Goal: Task Accomplishment & Management: Manage account settings

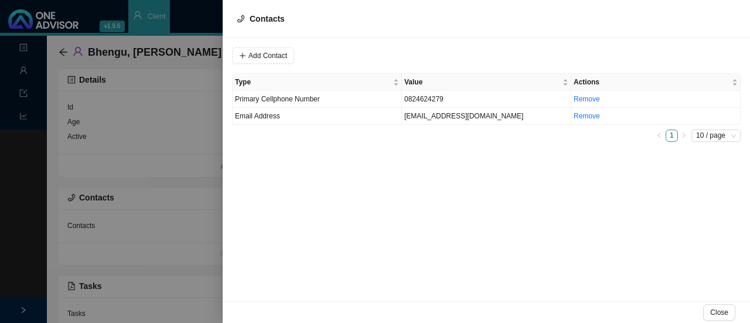
click at [316, 201] on div "Add Contact Type Value Actions Primary Cellphone Number 0824624279 Remove Email…" at bounding box center [487, 169] width 528 height 263
drag, startPoint x: 291, startPoint y: 189, endPoint x: 131, endPoint y: 15, distance: 237.3
click at [290, 182] on div "Add Contact Type Value Actions Primary Cellphone Number 0824624279 Remove Email…" at bounding box center [487, 169] width 528 height 263
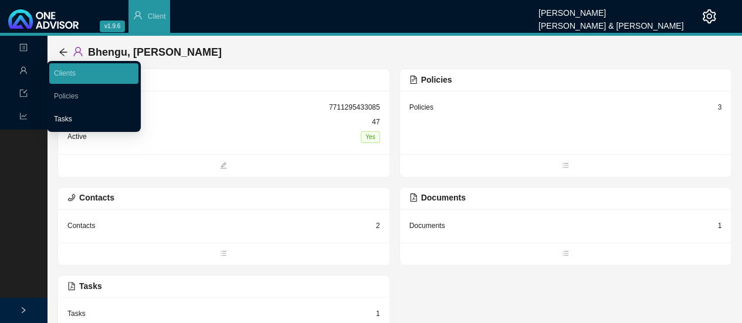
click at [65, 118] on link "Tasks" at bounding box center [63, 119] width 18 height 8
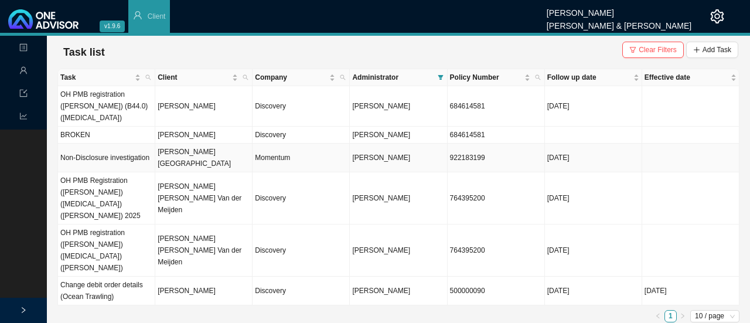
click at [123, 144] on td "Non-Disclosure investigation" at bounding box center [106, 158] width 97 height 29
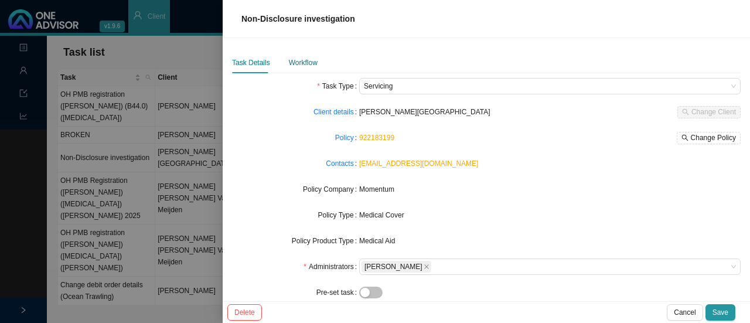
click at [294, 61] on div "Workflow" at bounding box center [303, 63] width 29 height 12
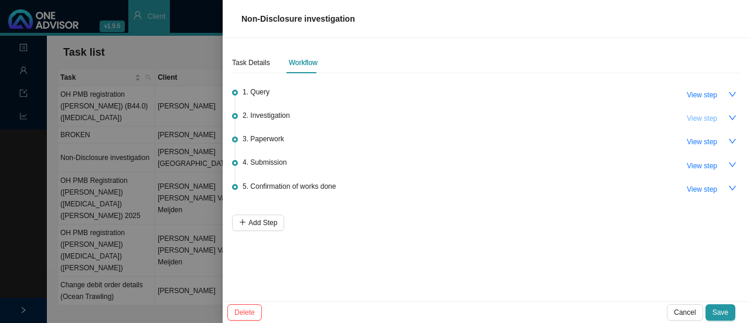
click at [698, 117] on span "View step" at bounding box center [702, 119] width 30 height 12
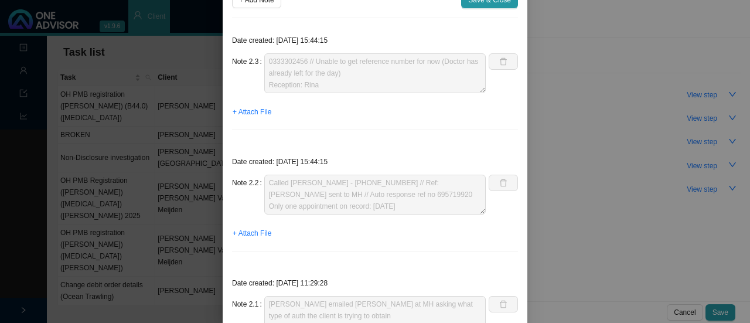
scroll to position [202, 0]
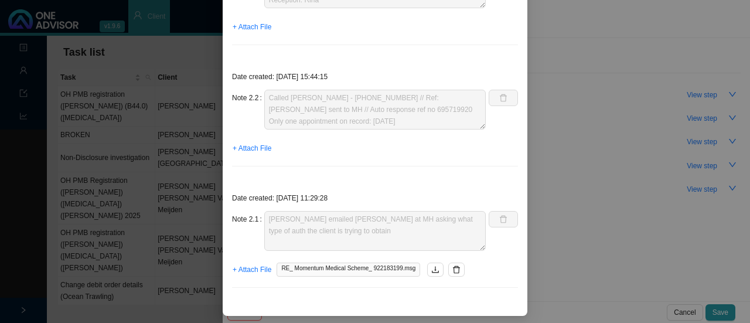
click at [321, 268] on span "RE_ Momentum Medical Scheme_ 922183199.msg" at bounding box center [349, 270] width 144 height 14
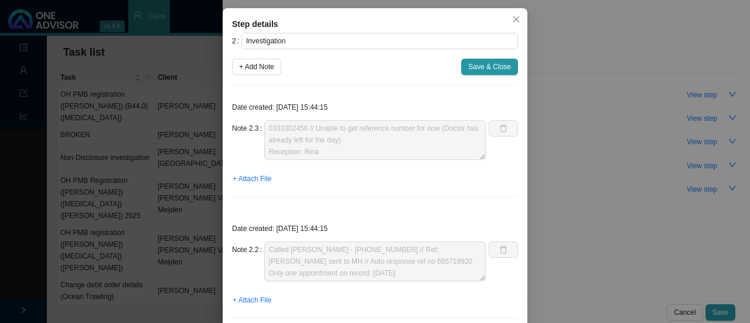
scroll to position [0, 0]
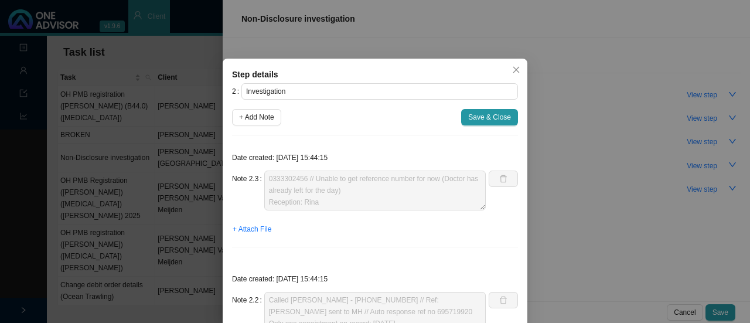
drag, startPoint x: 513, startPoint y: 69, endPoint x: 580, endPoint y: 90, distance: 70.3
click at [513, 68] on icon "close" at bounding box center [516, 70] width 6 height 6
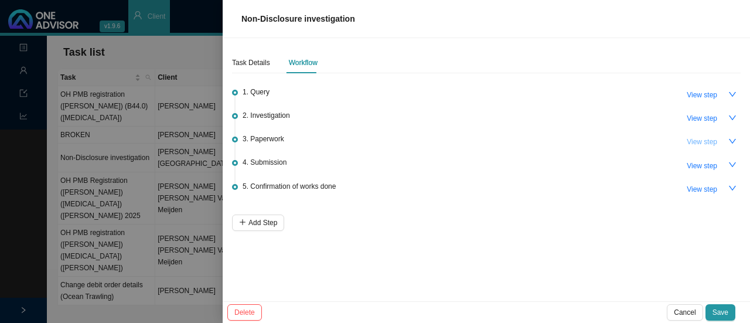
click at [705, 138] on span "View step" at bounding box center [702, 142] width 30 height 12
type input "Paperwork"
type textarea "Received from Client: - Clinical History Report from [PERSON_NAME] ([GEOGRAPHIC…"
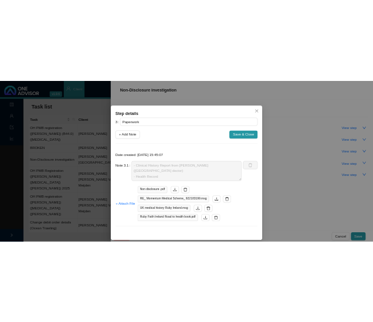
scroll to position [15, 0]
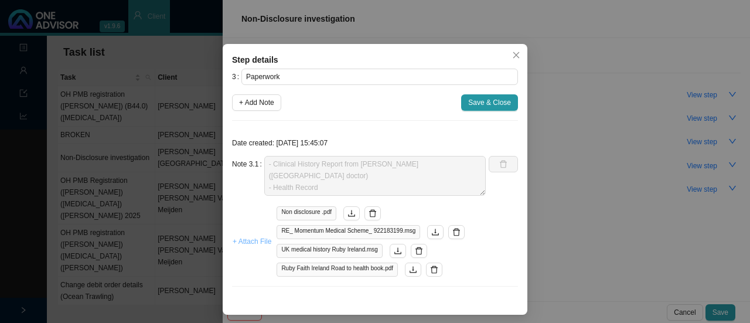
click at [247, 243] on span "+ Attach File" at bounding box center [252, 242] width 39 height 12
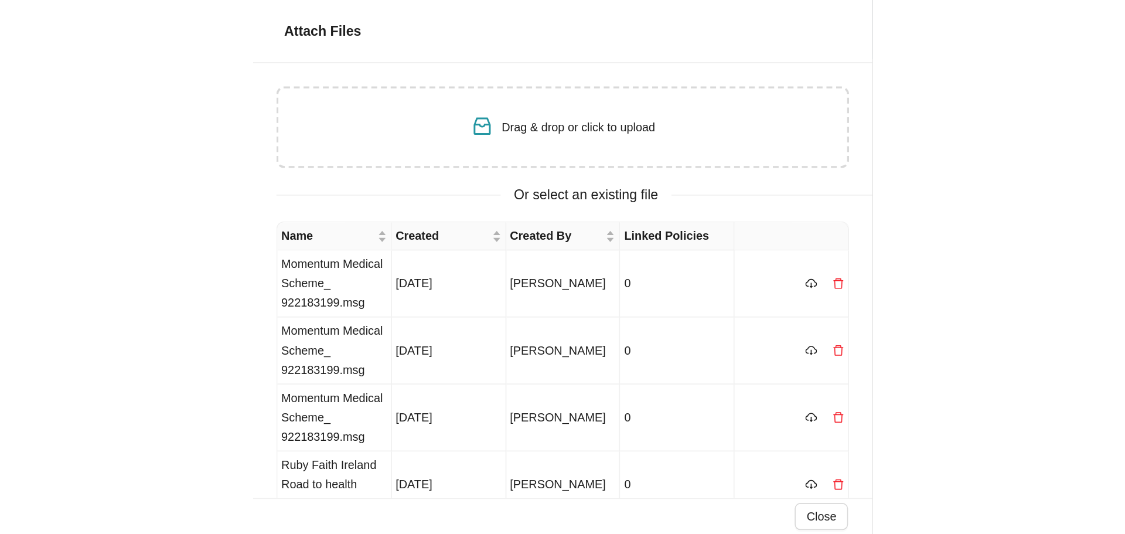
scroll to position [12, 0]
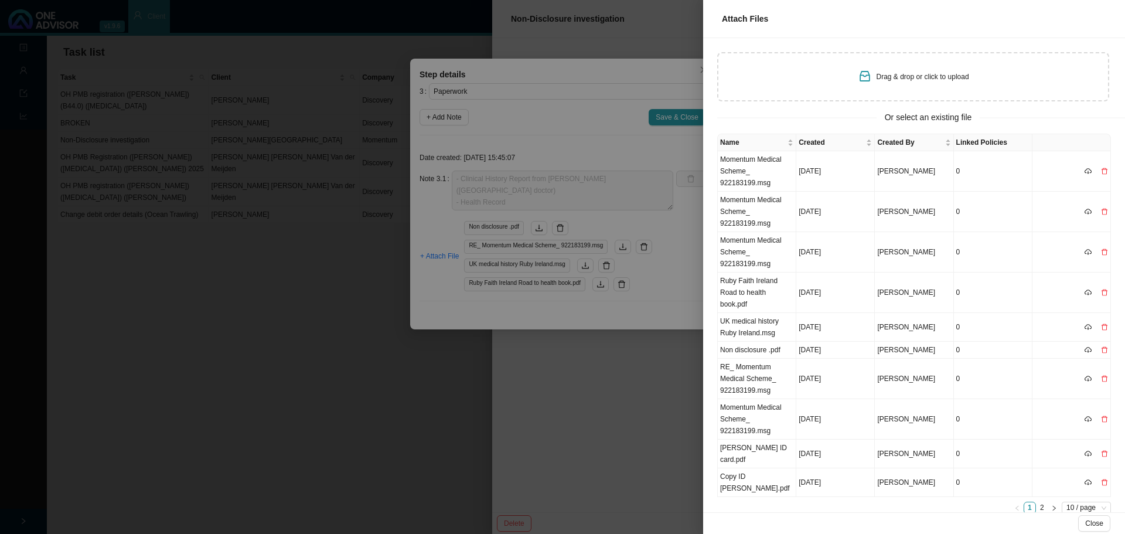
click at [750, 76] on span "Drag & drop or click to upload" at bounding box center [923, 77] width 93 height 8
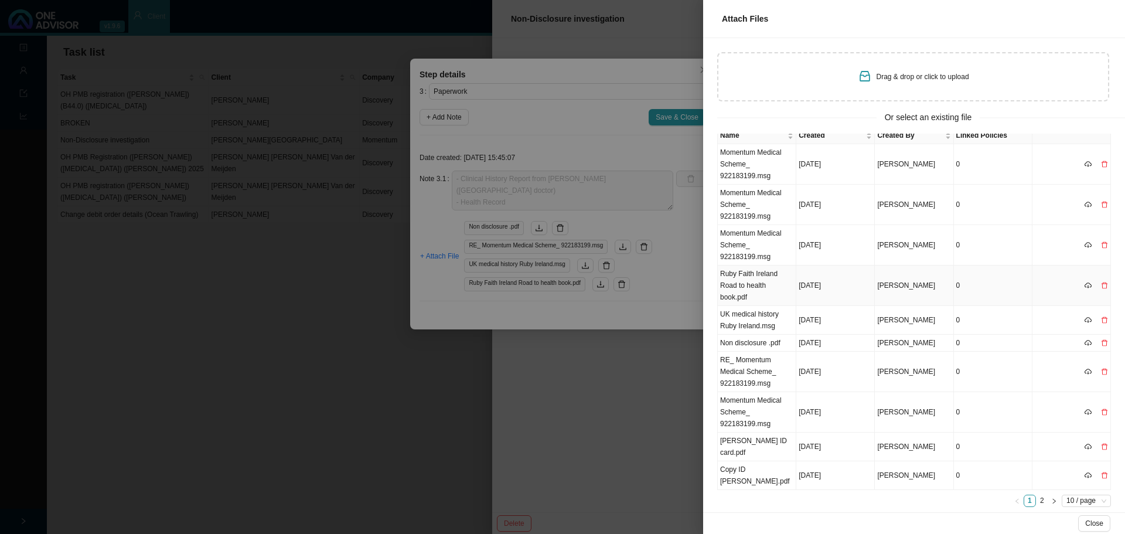
scroll to position [0, 0]
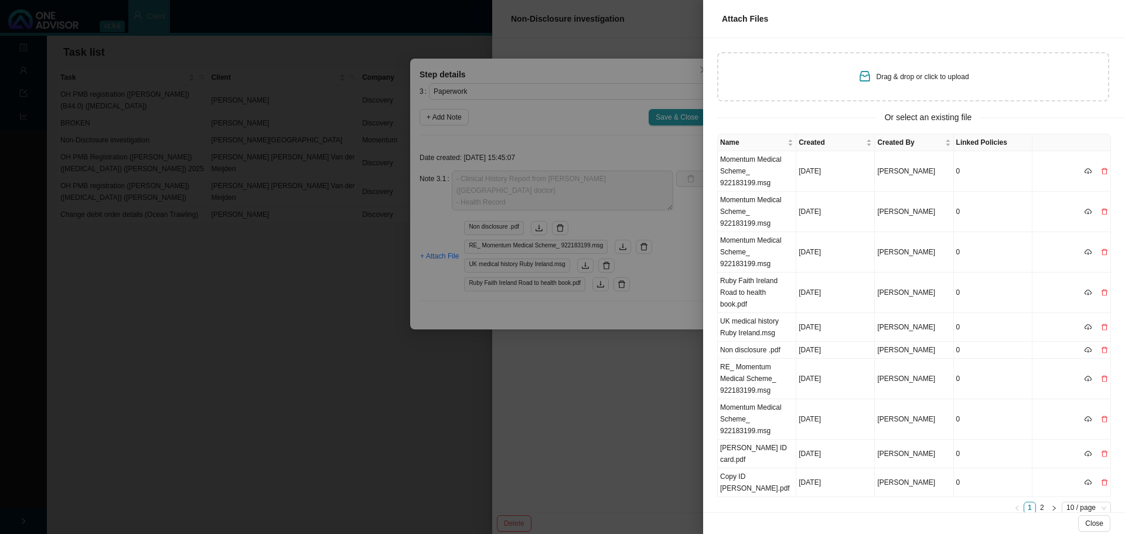
click at [750, 79] on div "Drag & drop or click to upload" at bounding box center [913, 76] width 392 height 49
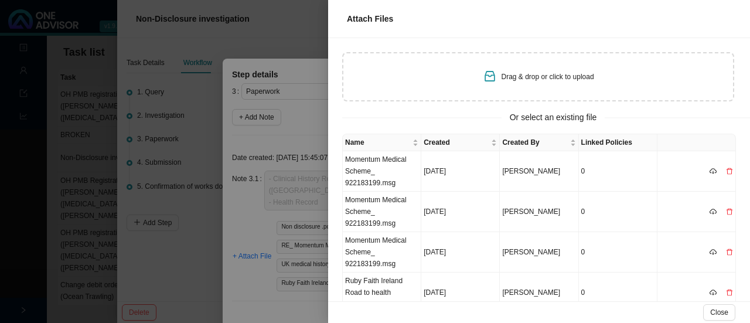
click at [284, 34] on div at bounding box center [375, 161] width 750 height 323
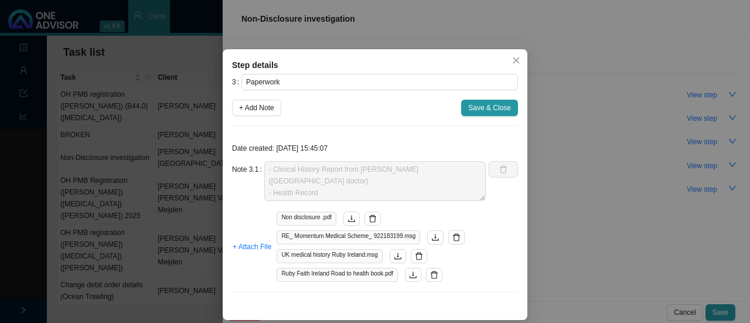
scroll to position [15, 0]
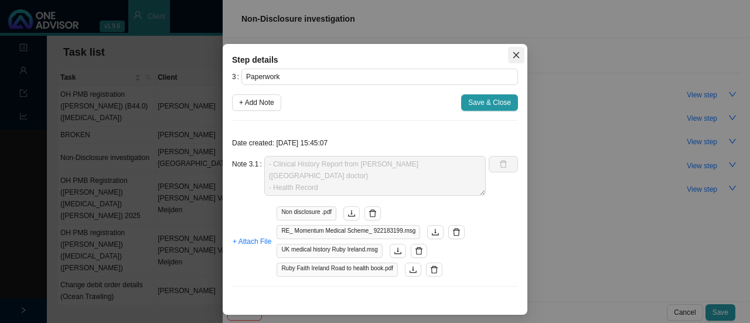
click at [513, 56] on icon "close" at bounding box center [516, 55] width 6 height 6
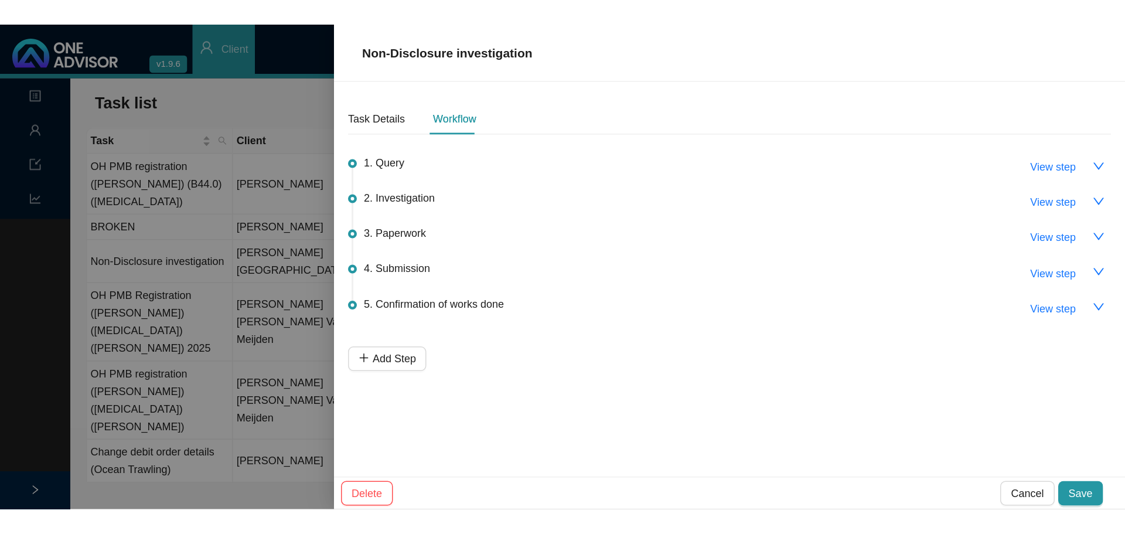
scroll to position [0, 0]
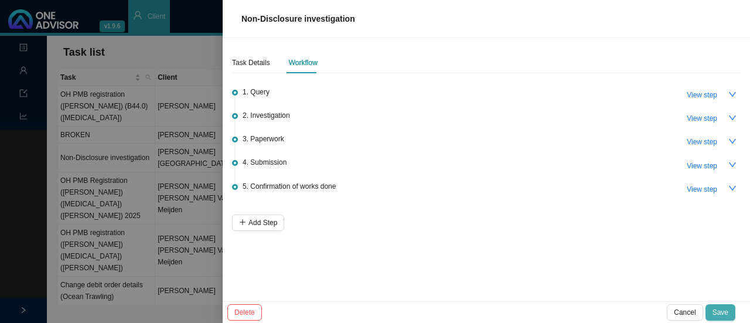
click at [717, 312] on span "Save" at bounding box center [721, 313] width 16 height 12
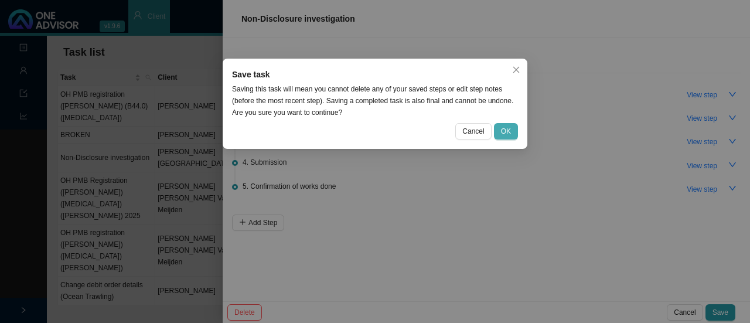
click at [509, 133] on span "OK" at bounding box center [506, 131] width 10 height 12
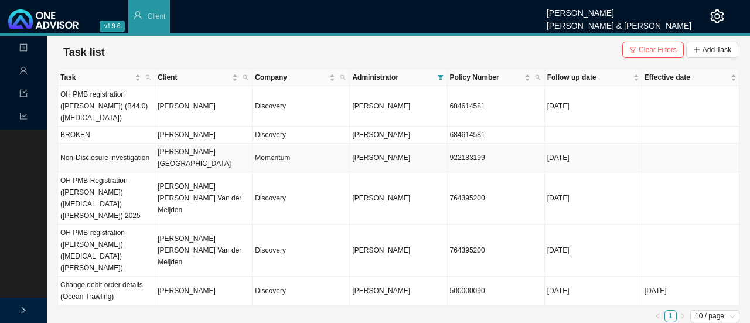
click at [104, 144] on td "Non-Disclosure investigation" at bounding box center [106, 158] width 97 height 29
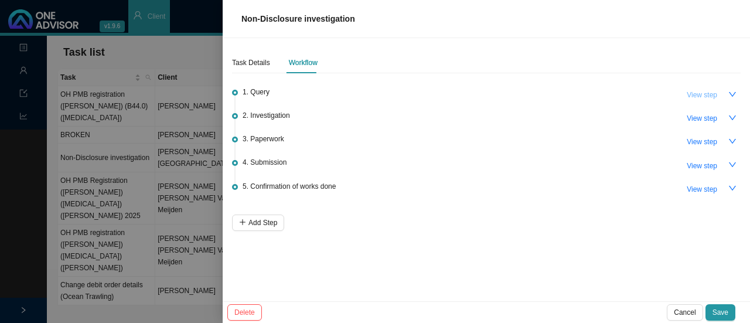
click at [715, 96] on span "View step" at bounding box center [702, 95] width 30 height 12
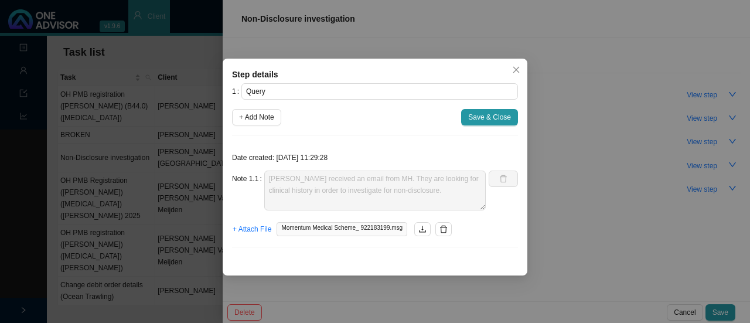
click at [353, 228] on span "Momentum Medical Scheme_ 922183199.msg" at bounding box center [342, 229] width 131 height 14
click at [419, 231] on icon "download" at bounding box center [422, 229] width 7 height 6
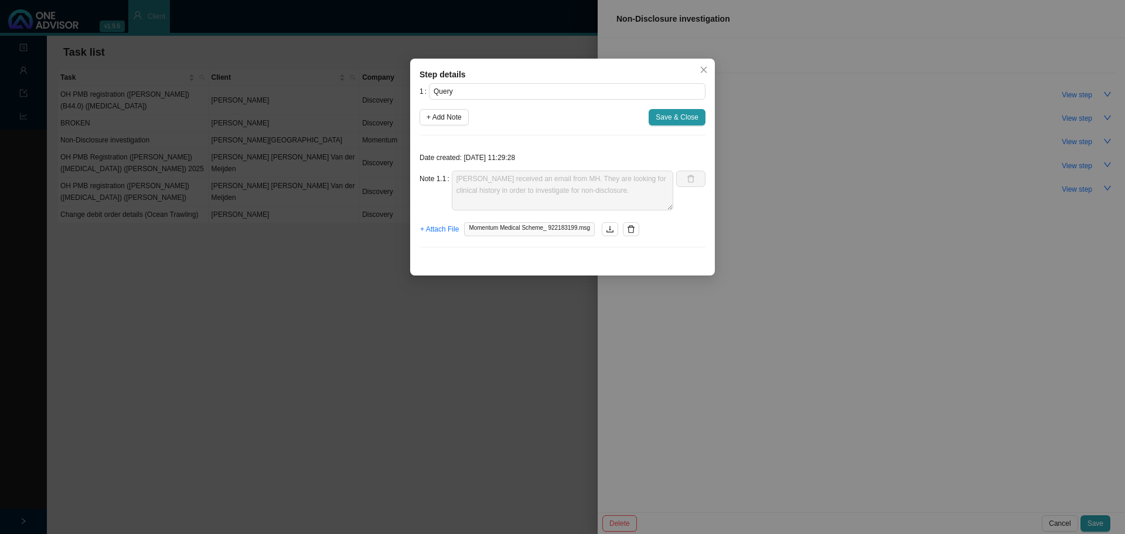
click at [702, 71] on icon "close" at bounding box center [704, 70] width 8 height 8
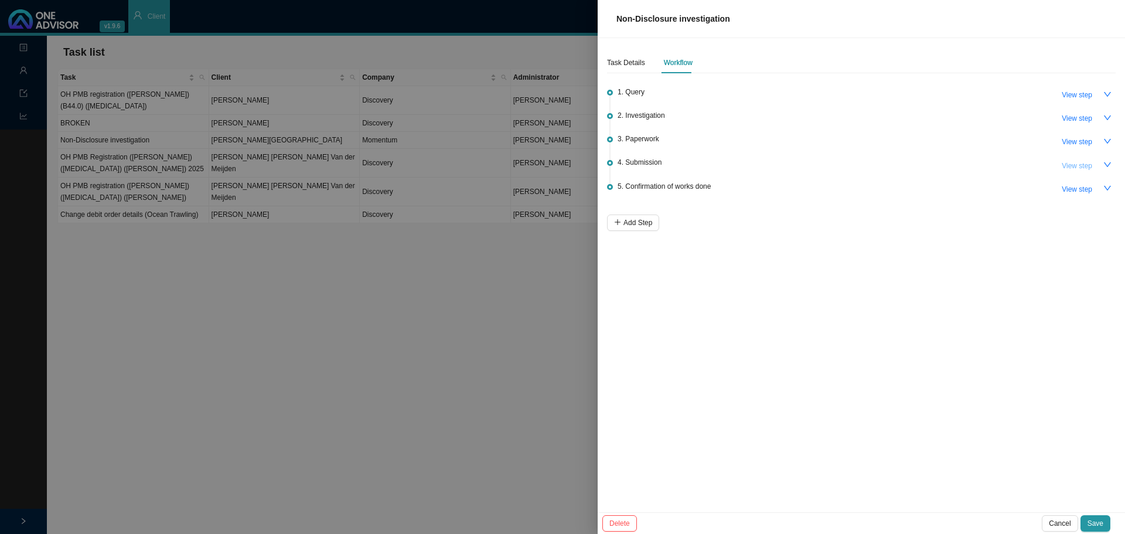
click at [750, 164] on span "View step" at bounding box center [1077, 166] width 30 height 12
type input "Submission"
type textarea "Sent additional documents to MH // Autoreply number: 695888153. - Form from UK …"
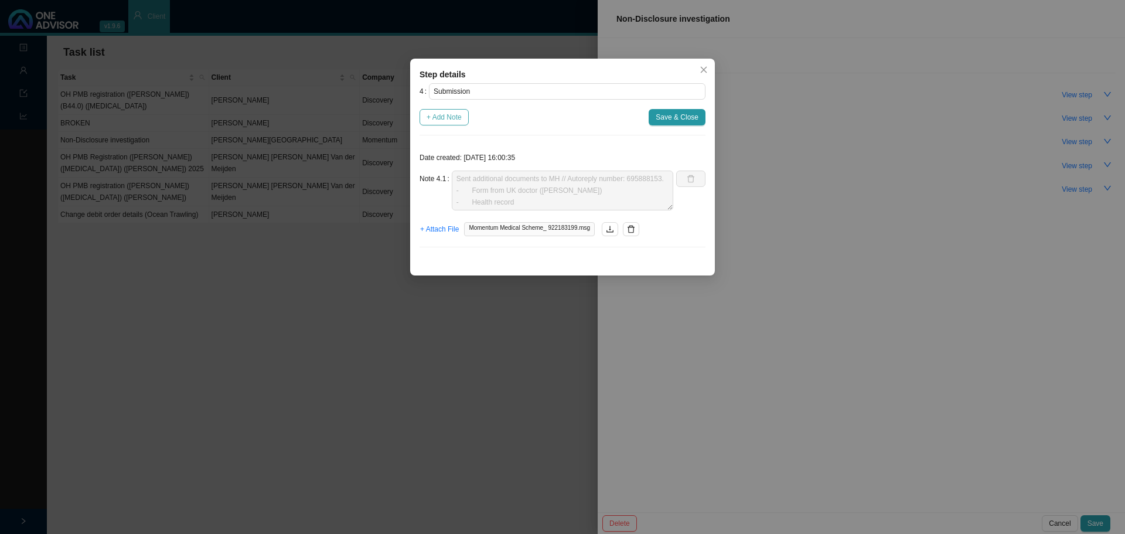
click at [443, 116] on span "+ Add Note" at bounding box center [444, 117] width 35 height 12
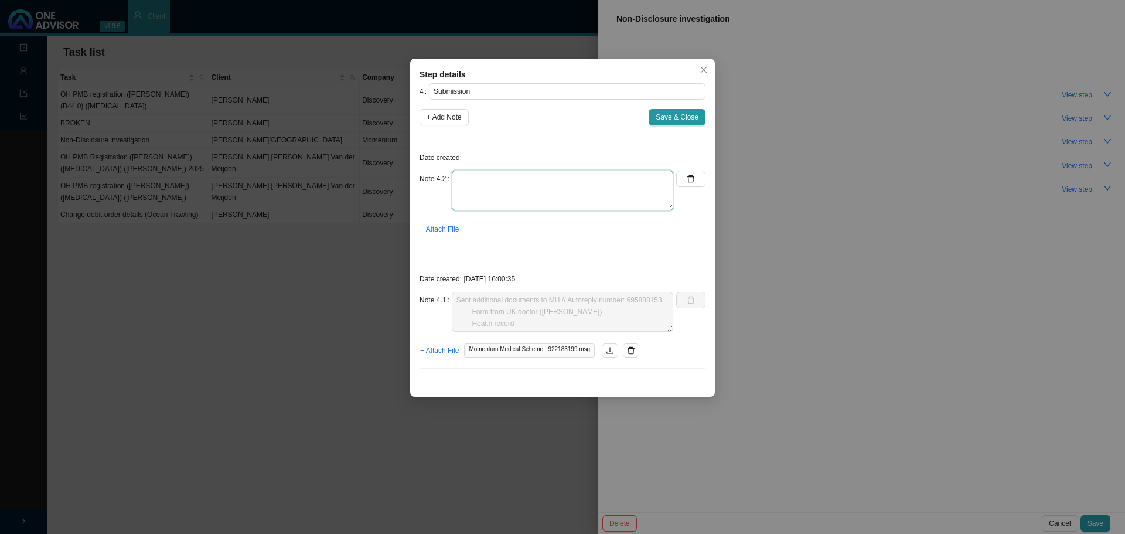
click at [474, 191] on textarea at bounding box center [563, 191] width 222 height 40
type textarea "c"
click at [466, 192] on textarea "Called pre-auth // ref:" at bounding box center [563, 191] width 222 height 40
click at [456, 193] on textarea "Called pre-auth // ref: Form still to be received (clinical assessment). Referr…" at bounding box center [563, 191] width 222 height 40
click at [455, 201] on textarea "Called pre-auth // ref: - Form still to be received (clinical assessment). Refe…" at bounding box center [563, 191] width 222 height 40
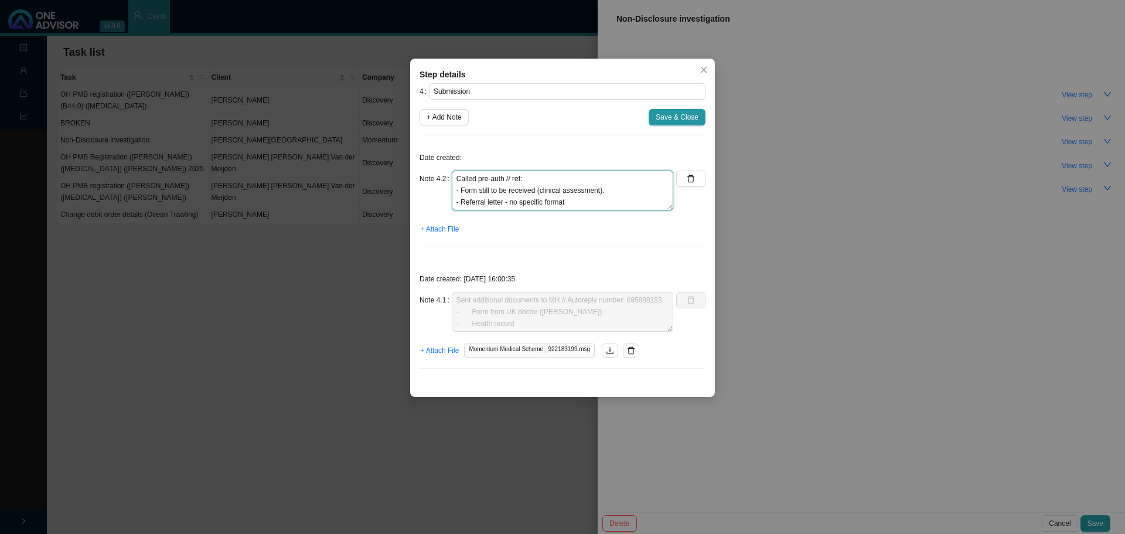
click at [529, 177] on textarea "Called pre-auth // ref: - Form still to be received (clinical assessment). - Re…" at bounding box center [563, 191] width 222 height 40
click at [584, 205] on textarea "Called pre-auth // ref: 696199429 - Form still to be received (clinical assessm…" at bounding box center [563, 191] width 222 height 40
drag, startPoint x: 573, startPoint y: 176, endPoint x: 640, endPoint y: 171, distance: 67.1
click at [574, 176] on textarea "Called pre-auth // ref: 696199429 - Form still to be received (clinical assessm…" at bounding box center [563, 191] width 222 height 40
click at [564, 180] on textarea "Called pre-auth // ref: 696199429 - Form still to be received (clinical assessm…" at bounding box center [563, 191] width 222 height 40
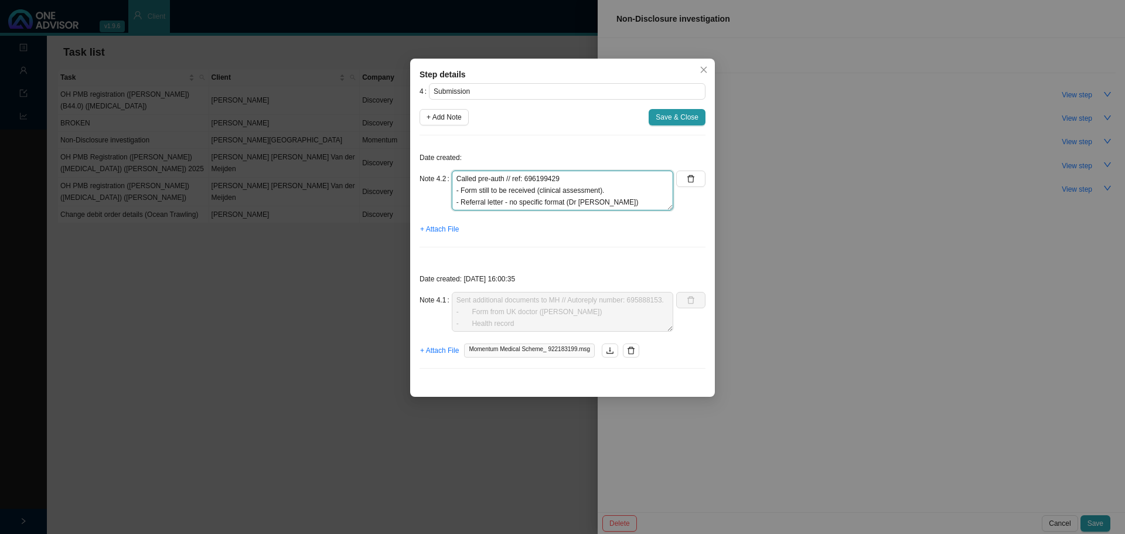
drag, startPoint x: 564, startPoint y: 179, endPoint x: 527, endPoint y: 179, distance: 36.9
click at [527, 179] on textarea "Called pre-auth // ref: 696199429 - Form still to be received (clinical assessm…" at bounding box center [563, 191] width 222 height 40
click at [578, 179] on textarea "Called pre-auth // ref: 696199429 - Form still to be received (clinical assessm…" at bounding box center [563, 191] width 222 height 40
click at [572, 181] on textarea "Called pre-auth // ref: 696199429 - Form still to be received (clinical assessm…" at bounding box center [563, 191] width 222 height 40
click at [593, 179] on textarea "Called pre-auth // ref: 696199429 - Form still to be received (clinical assessm…" at bounding box center [563, 191] width 222 height 40
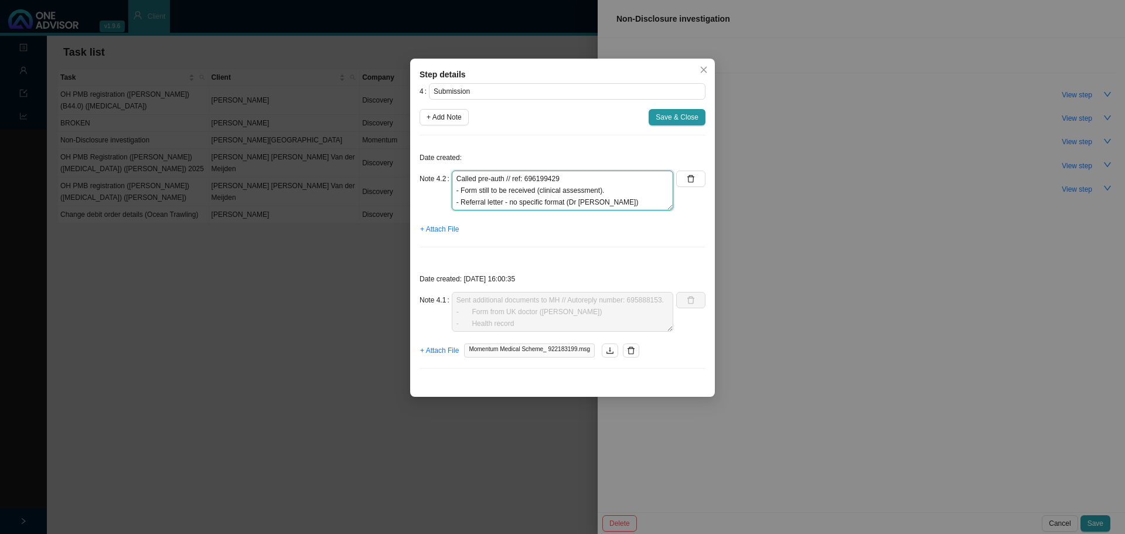
click at [628, 201] on textarea "Called pre-auth // ref: 696199429 - Form still to be received (clinical assessm…" at bounding box center [563, 191] width 222 height 40
click at [624, 203] on textarea "Called pre-auth // ref: 696199429 - Form still to be received (clinical assessm…" at bounding box center [563, 191] width 222 height 40
click at [613, 190] on textarea "Called pre-auth // ref: 696199429 - Form still to be received (clinical assessm…" at bounding box center [563, 191] width 222 height 40
click at [582, 199] on textarea "Called pre-auth // ref: 696199429 - Form still to be received (clinical assessm…" at bounding box center [563, 191] width 222 height 40
click at [580, 202] on textarea "Called pre-auth // ref: 696199429 - Form still to be received (clinical assessm…" at bounding box center [563, 191] width 222 height 40
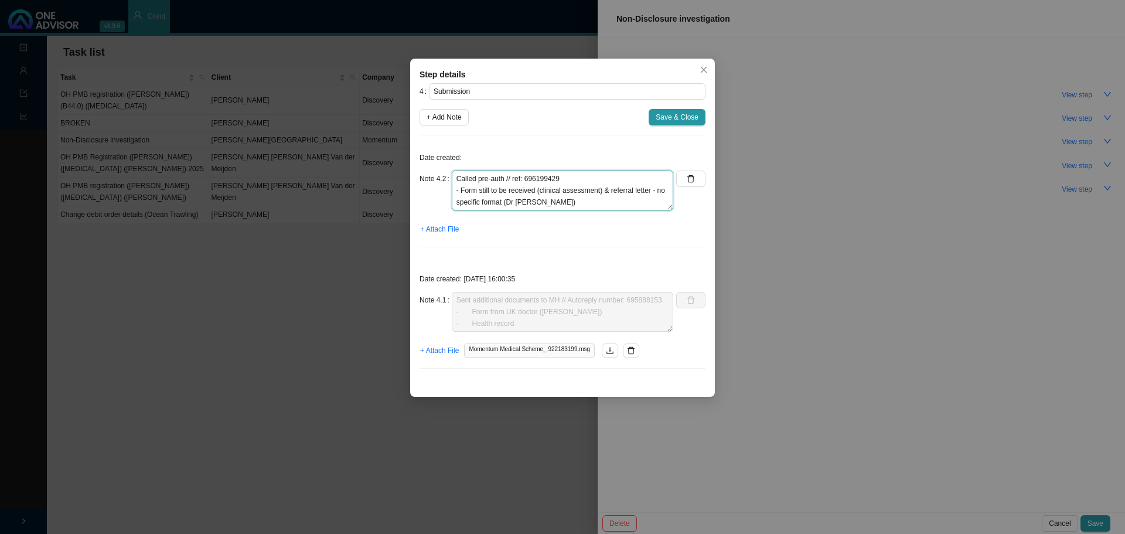
click at [576, 202] on textarea "Called pre-auth // ref: 696199429 - Form still to be received (clinical assessm…" at bounding box center [563, 191] width 222 height 40
drag, startPoint x: 561, startPoint y: 202, endPoint x: 526, endPoint y: 202, distance: 34.6
click at [526, 202] on textarea "Called pre-auth // ref: 696199429 - Form still to be received (clinical assessm…" at bounding box center [563, 191] width 222 height 40
click at [589, 191] on textarea "Called pre-auth // ref: 696199429 - Form still to be received (clinical assessm…" at bounding box center [563, 191] width 222 height 40
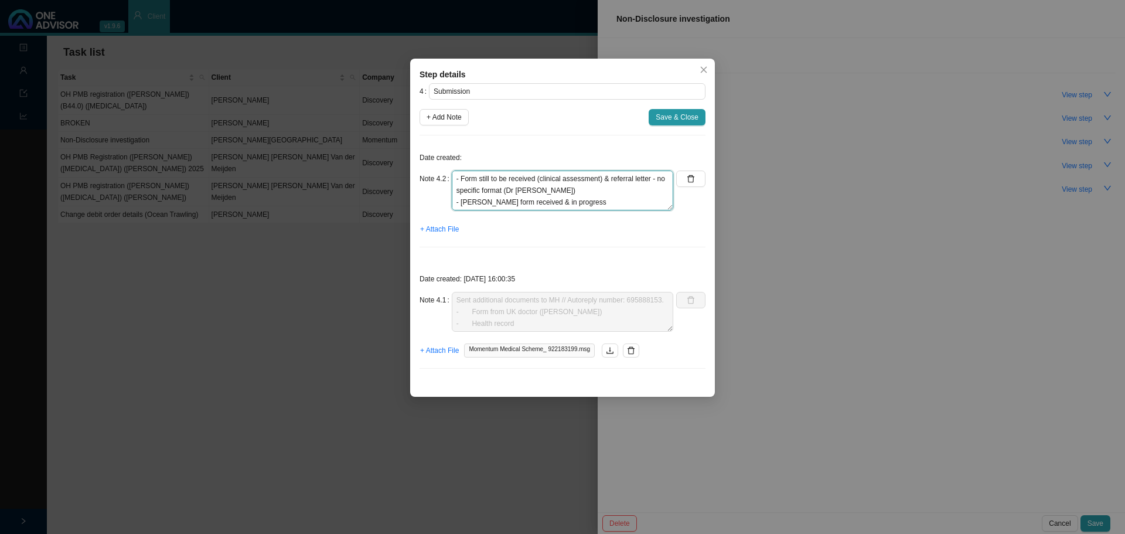
drag, startPoint x: 560, startPoint y: 191, endPoint x: 515, endPoint y: 188, distance: 45.2
click at [515, 188] on textarea "Called pre-auth // ref: 696199429 - Form still to be received (clinical assessm…" at bounding box center [563, 191] width 222 height 40
click at [584, 181] on textarea "Called pre-auth // ref: 696199429 - Form still to be received (clinical assessm…" at bounding box center [563, 191] width 222 height 40
paste textarea "Dr [PERSON_NAME]"
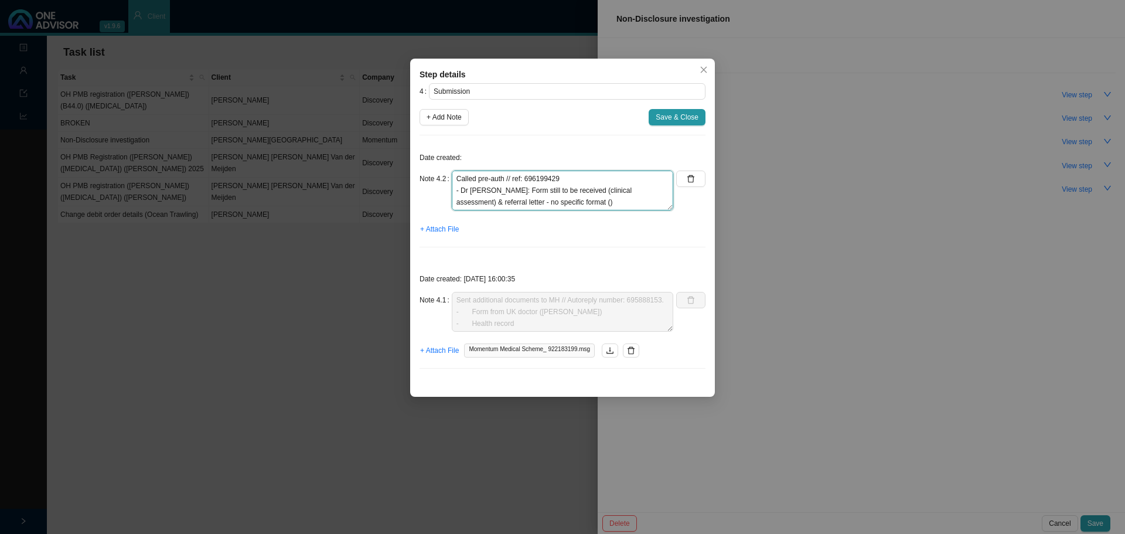
click at [576, 203] on textarea "Called pre-auth // ref: 696199429 - Dr [PERSON_NAME]: Form still to be received…" at bounding box center [563, 191] width 222 height 40
click at [503, 200] on textarea "Called pre-auth // ref: 696199429 - Dr [PERSON_NAME]: Form still to be received…" at bounding box center [563, 191] width 222 height 40
click at [560, 205] on textarea "Called pre-auth // ref: 696199429 - Dr [PERSON_NAME]: Form still to be received…" at bounding box center [563, 191] width 222 height 40
click at [496, 202] on textarea "Called pre-auth // ref: 696199429 - Dr [PERSON_NAME]: Form still to be received…" at bounding box center [563, 191] width 222 height 40
click at [608, 198] on textarea "Called pre-auth // ref: 696199429 - Dr [PERSON_NAME]: Form still to be received…" at bounding box center [563, 191] width 222 height 40
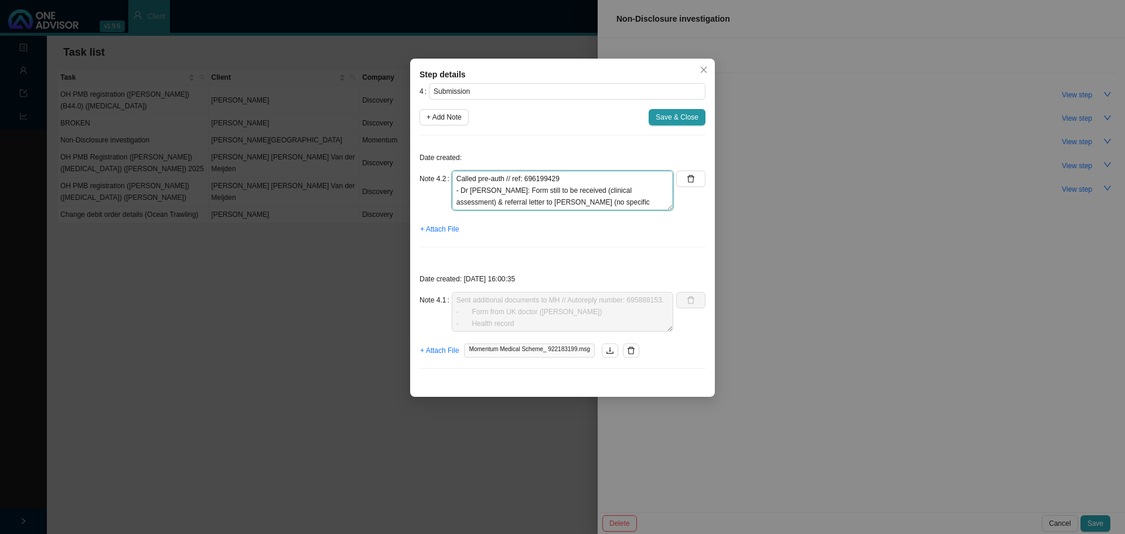
scroll to position [12, 0]
click at [606, 202] on textarea "Called pre-auth // ref: 696199429 - Dr [PERSON_NAME]: Form still to be received…" at bounding box center [563, 191] width 222 height 40
type textarea "Called pre-auth // ref: 696199429 - Dr [PERSON_NAME]: Form still to be received…"
click at [676, 116] on span "Save & Close" at bounding box center [677, 117] width 43 height 12
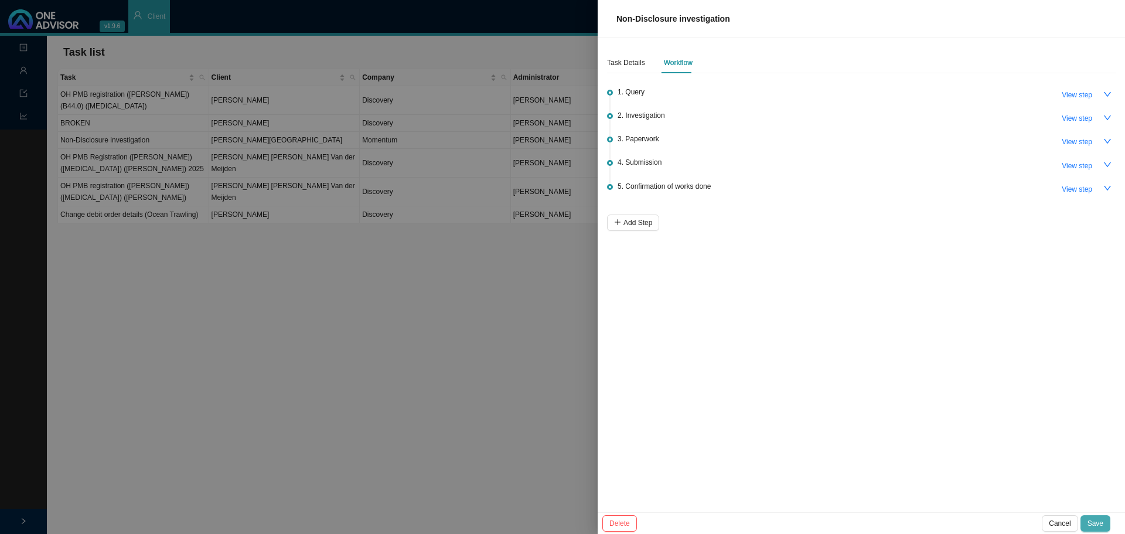
click at [750, 322] on span "Save" at bounding box center [1096, 524] width 16 height 12
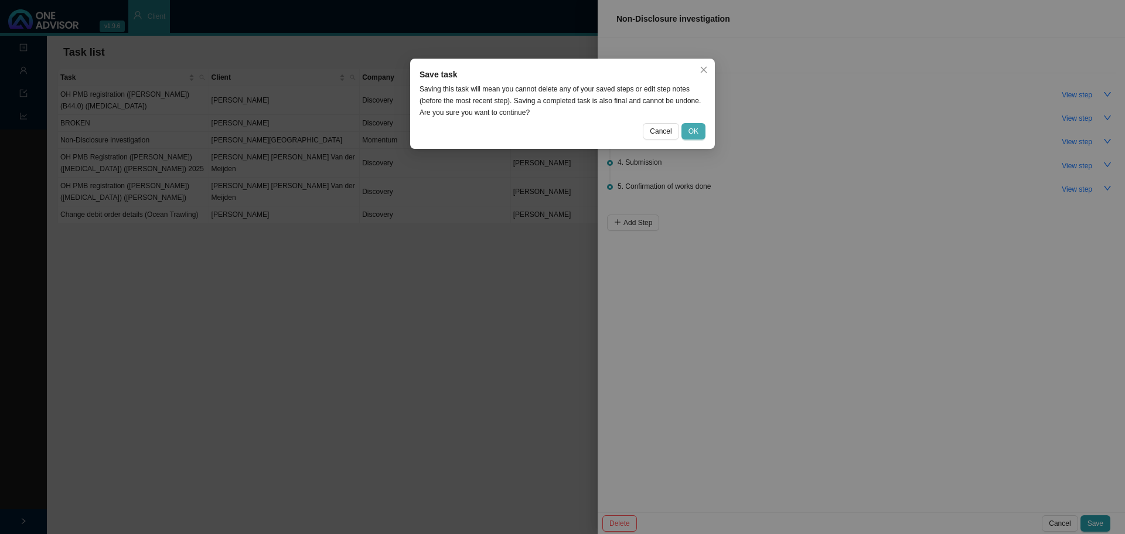
click at [697, 134] on span "OK" at bounding box center [694, 131] width 10 height 12
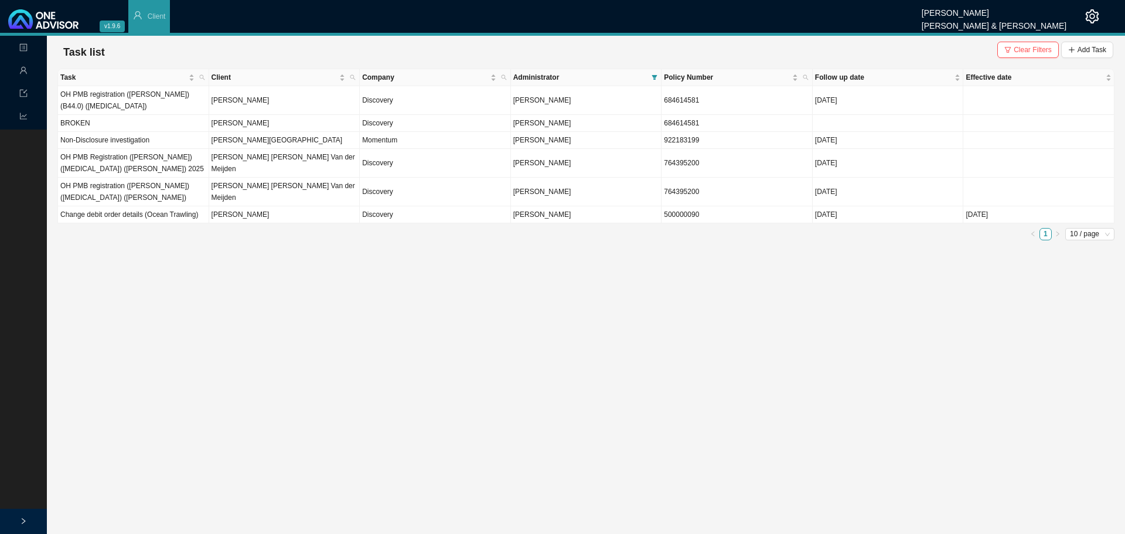
click at [461, 308] on main "Landing Management Data Reports Task list Clear Filters Add Task Task Client Co…" at bounding box center [562, 285] width 1125 height 498
click at [236, 206] on td "[PERSON_NAME]" at bounding box center [284, 214] width 151 height 17
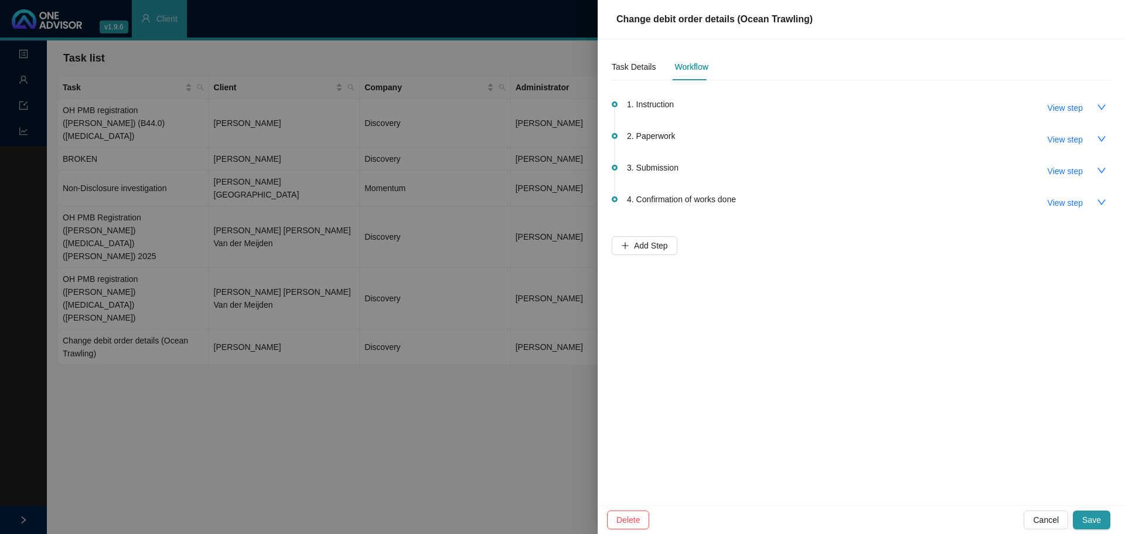
click at [644, 109] on span "1. Instruction" at bounding box center [650, 104] width 47 height 13
click at [750, 108] on span "View step" at bounding box center [1065, 107] width 35 height 13
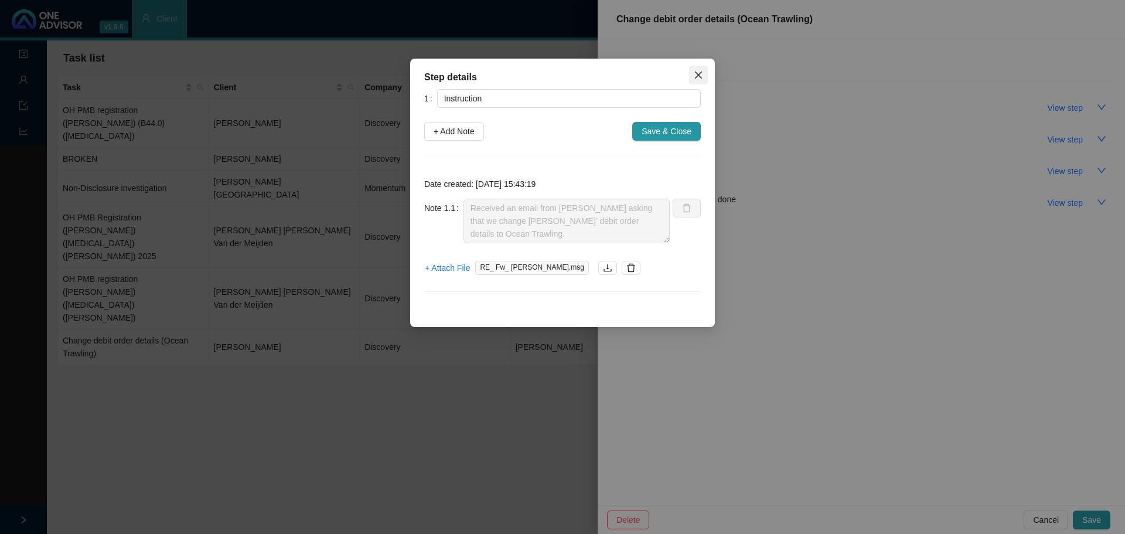
click at [699, 70] on button "Close" at bounding box center [698, 75] width 19 height 19
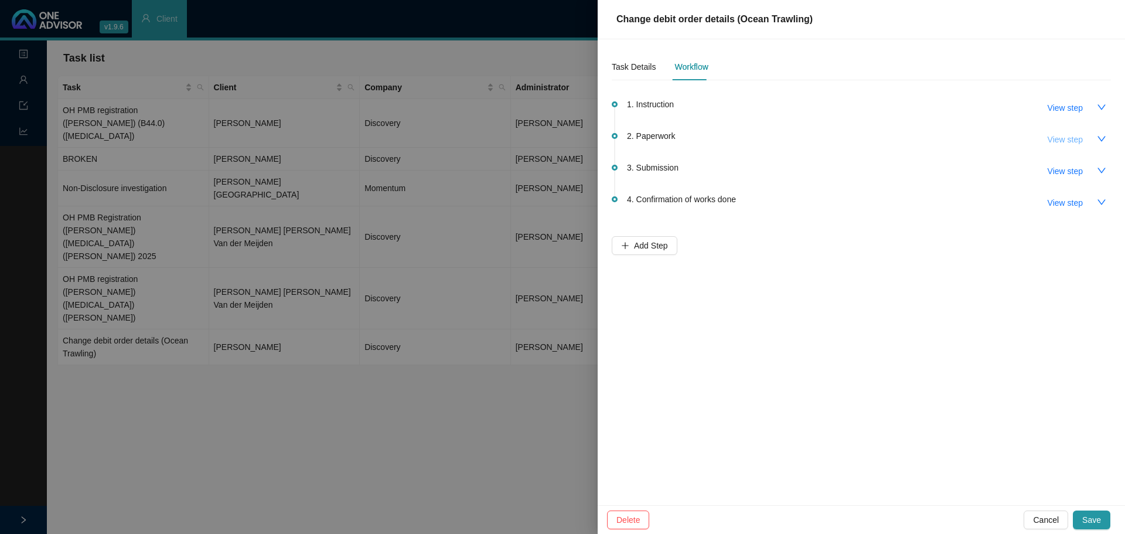
click at [750, 138] on span "View step" at bounding box center [1065, 139] width 35 height 13
type input "Paperwork"
type textarea "Emailed [PERSON_NAME] requesting a copy of ID."
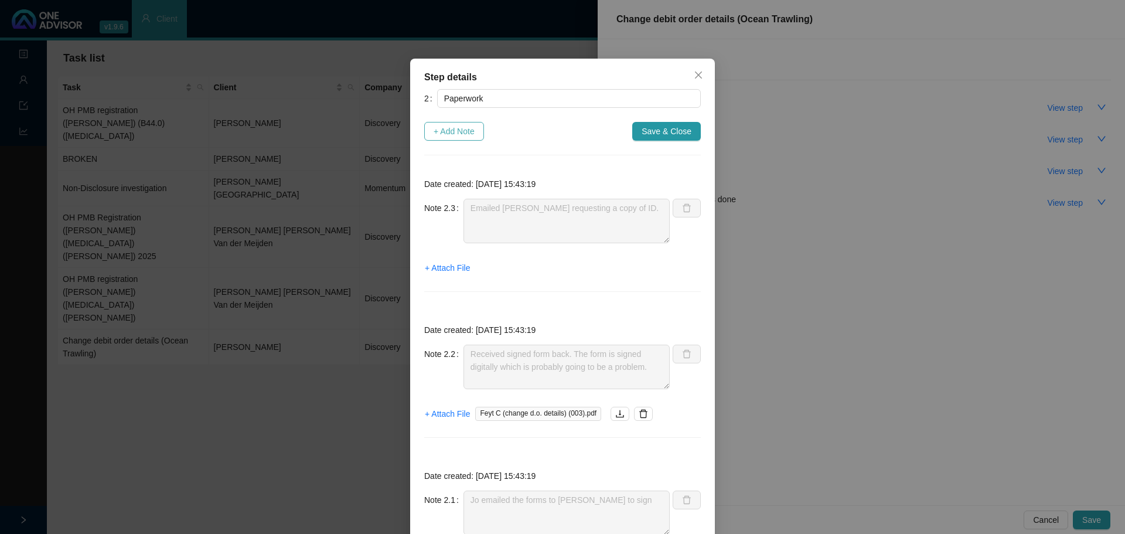
click at [449, 130] on span "+ Add Note" at bounding box center [454, 131] width 41 height 13
type textarea "Emailed [PERSON_NAME] requesting a copy of ID."
type textarea "Received signed form back. The form is signed digitally which is probably going…"
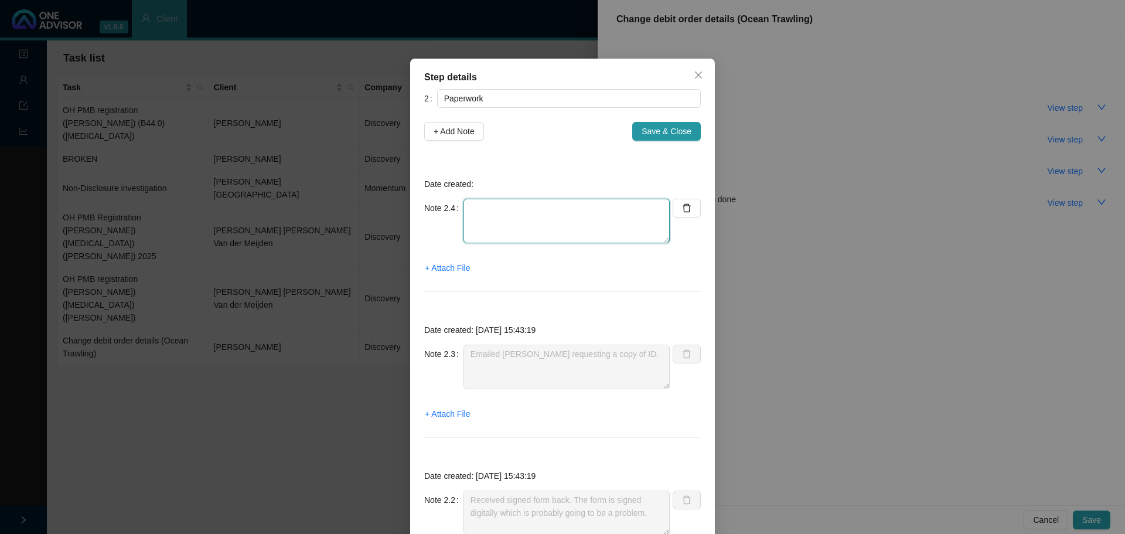
click at [483, 212] on textarea at bounding box center [567, 221] width 206 height 45
paste textarea "Dr [PERSON_NAME]"
type textarea "D"
drag, startPoint x: 611, startPoint y: 223, endPoint x: 654, endPoint y: 173, distance: 65.7
click at [613, 220] on textarea "Verbal feedback from [PERSON_NAME] - Changes to be effective [DATE]." at bounding box center [567, 221] width 206 height 45
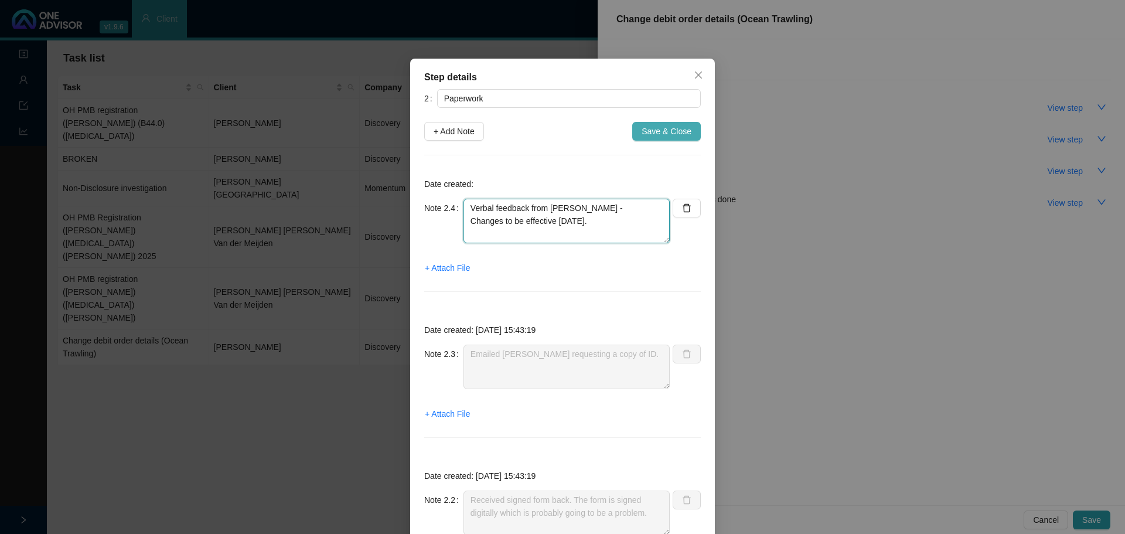
type textarea "Verbal feedback from [PERSON_NAME] - Changes to be effective [DATE]."
click at [652, 132] on span "Save & Close" at bounding box center [667, 131] width 50 height 13
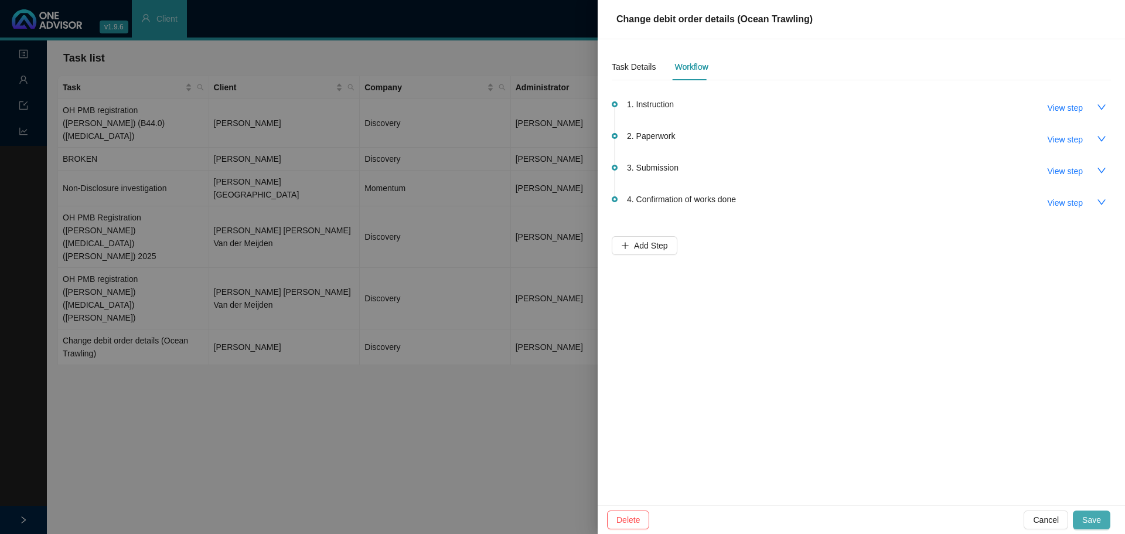
click at [750, 322] on span "Save" at bounding box center [1092, 519] width 19 height 13
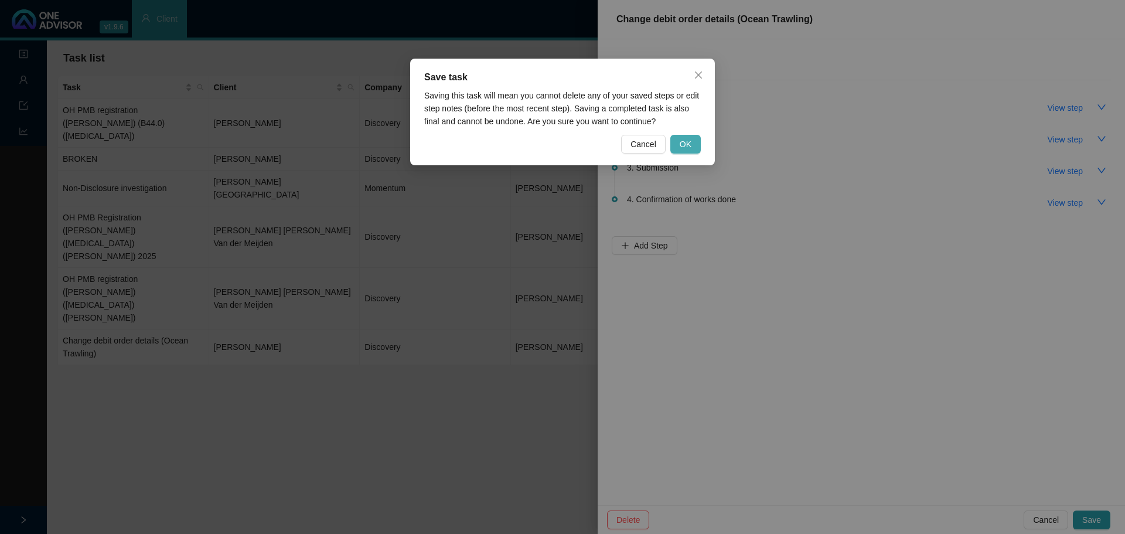
click at [684, 148] on span "OK" at bounding box center [686, 144] width 12 height 13
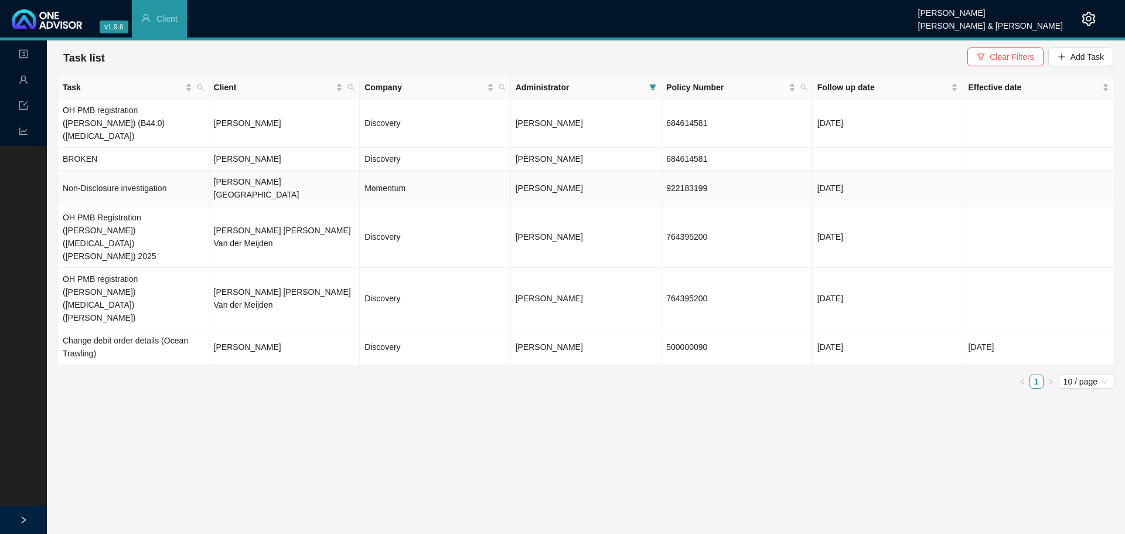
drag, startPoint x: 250, startPoint y: 171, endPoint x: 530, endPoint y: 161, distance: 280.4
click at [250, 171] on td "[PERSON_NAME][GEOGRAPHIC_DATA]" at bounding box center [284, 189] width 151 height 36
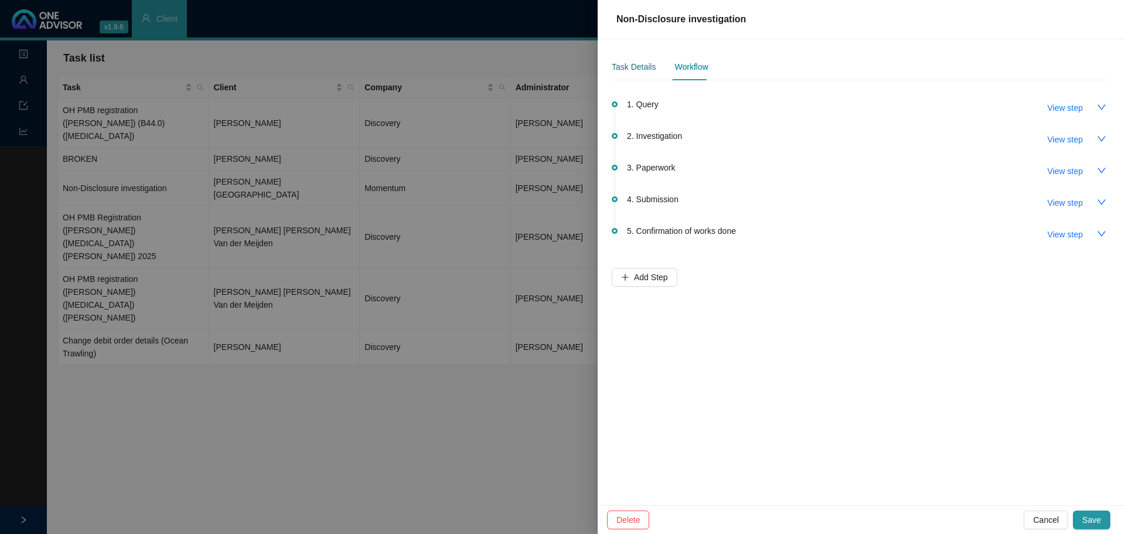
drag, startPoint x: 627, startPoint y: 61, endPoint x: 639, endPoint y: 73, distance: 16.6
click at [627, 62] on div "Task Details" at bounding box center [634, 66] width 44 height 13
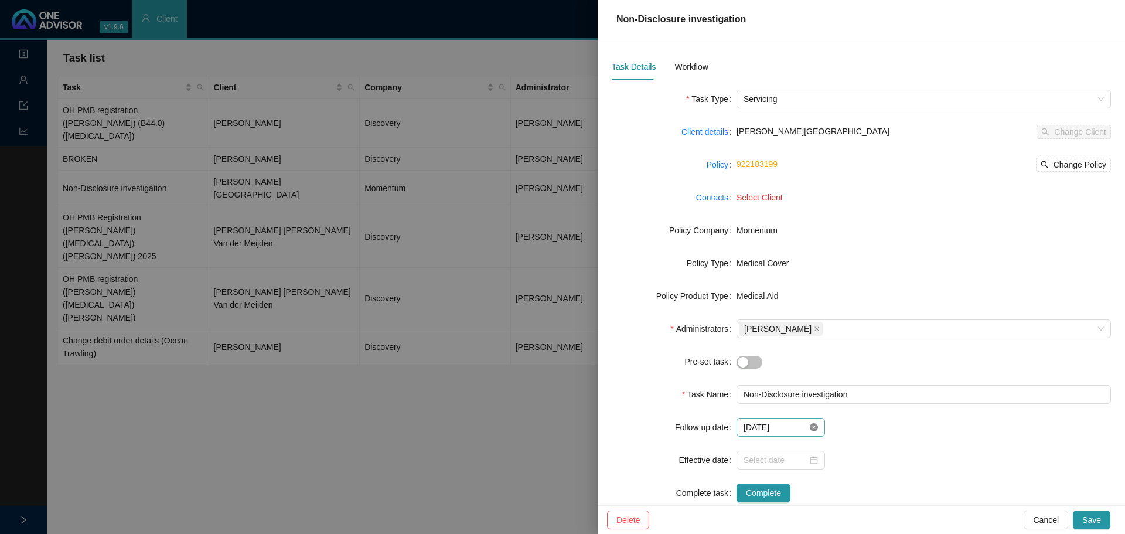
click at [750, 322] on icon "close-circle" at bounding box center [814, 427] width 8 height 8
click at [750, 322] on div at bounding box center [781, 427] width 74 height 13
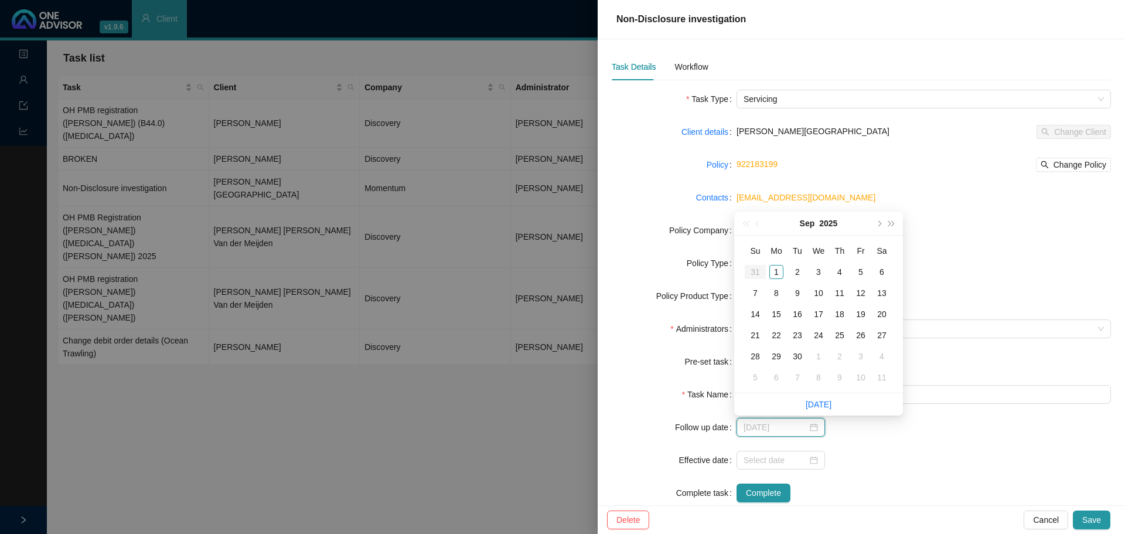
type input "[DATE]"
click at [750, 272] on div "2" at bounding box center [798, 272] width 14 height 14
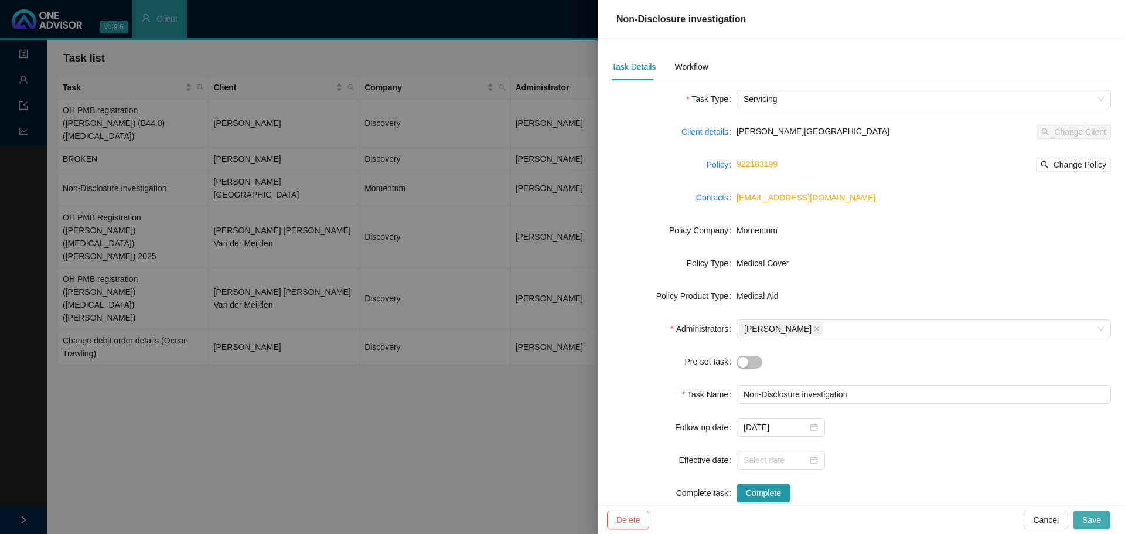
click at [750, 322] on span "Save" at bounding box center [1092, 519] width 19 height 13
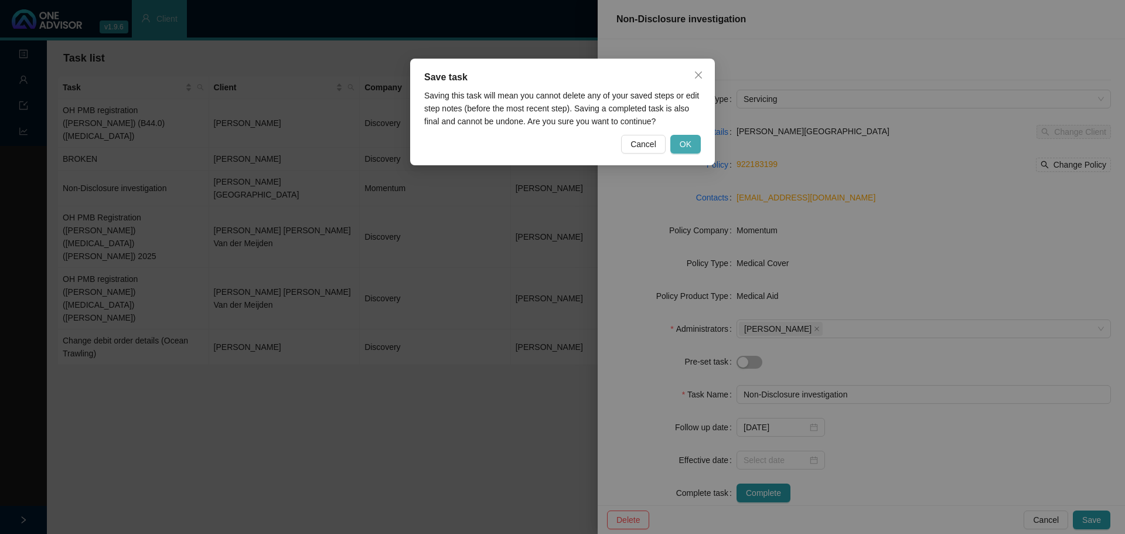
click at [692, 142] on button "OK" at bounding box center [686, 144] width 30 height 19
